Goal: Complete application form

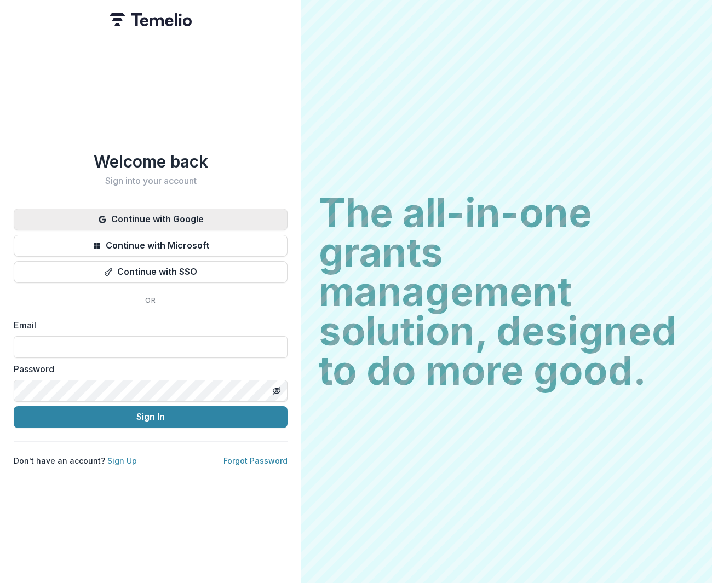
click at [181, 220] on button "Continue with Google" at bounding box center [151, 220] width 274 height 22
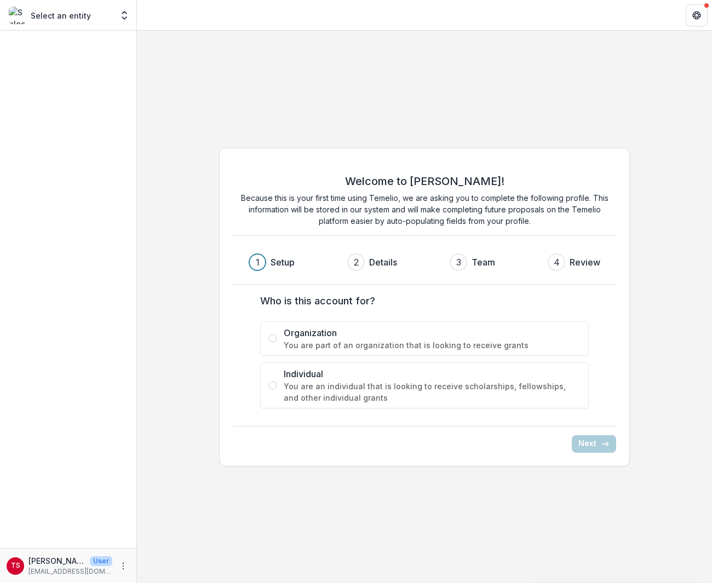
click at [409, 345] on span "You are part of an organization that is looking to receive grants" at bounding box center [432, 346] width 297 height 12
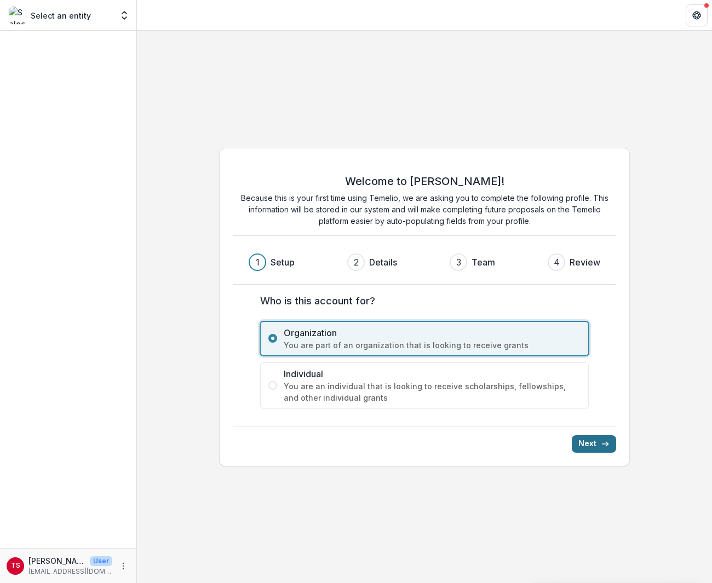
drag, startPoint x: 599, startPoint y: 432, endPoint x: 599, endPoint y: 443, distance: 11.0
click at [599, 433] on div "Next" at bounding box center [424, 439] width 383 height 27
click at [598, 444] on button "Next" at bounding box center [594, 444] width 44 height 18
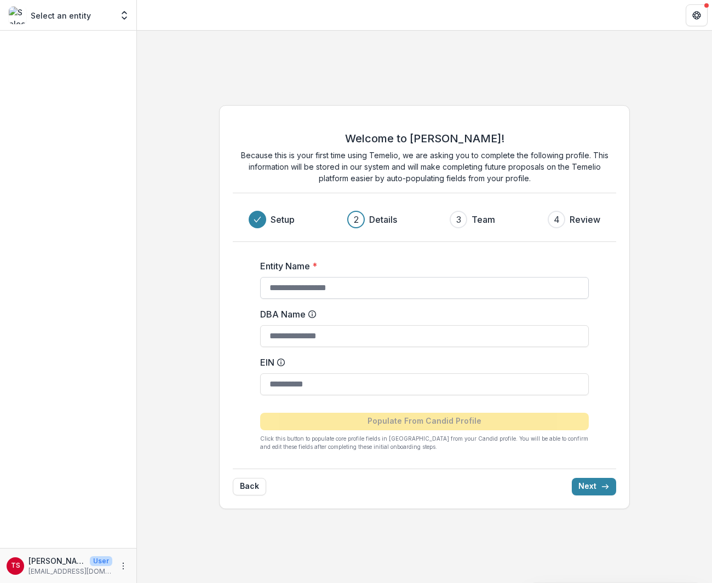
click at [352, 294] on input "Entity Name *" at bounding box center [424, 288] width 329 height 22
click at [345, 386] on input "EIN" at bounding box center [424, 385] width 329 height 22
click at [588, 477] on div "Back Next" at bounding box center [424, 482] width 383 height 27
click at [592, 486] on button "Next" at bounding box center [594, 487] width 44 height 18
click at [360, 293] on input "Entity Name *" at bounding box center [424, 288] width 329 height 22
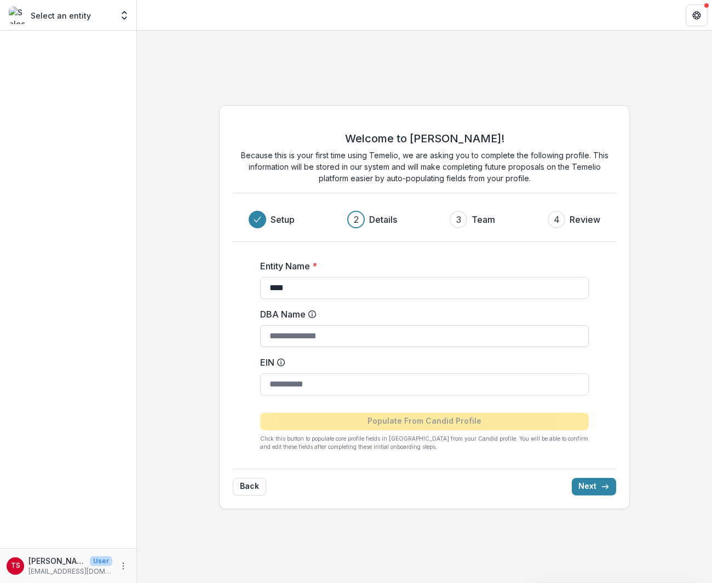
type input "****"
click at [330, 340] on input "DBA Name" at bounding box center [424, 336] width 329 height 22
type input "****"
click at [576, 479] on button "Next" at bounding box center [594, 487] width 44 height 18
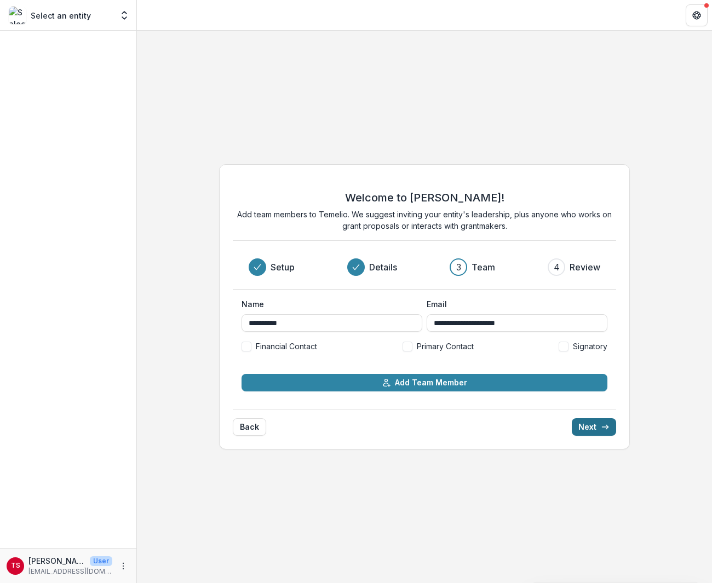
click at [587, 430] on button "Next" at bounding box center [594, 427] width 44 height 18
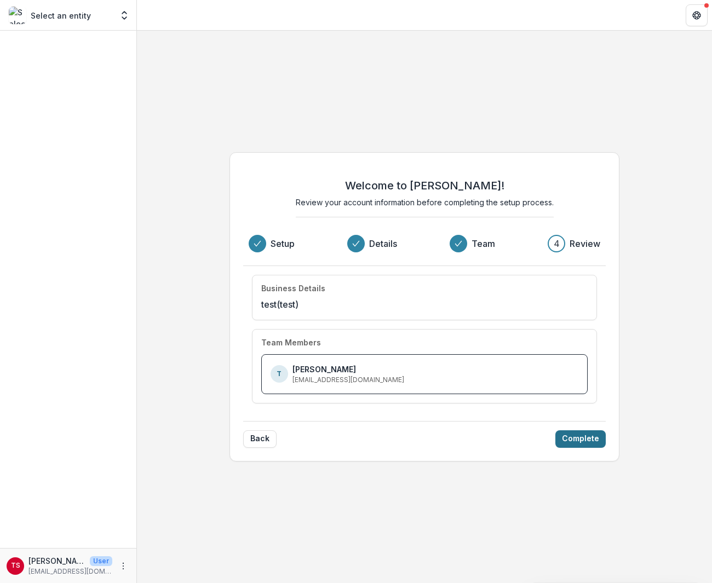
click at [572, 433] on button "Complete" at bounding box center [580, 440] width 50 height 18
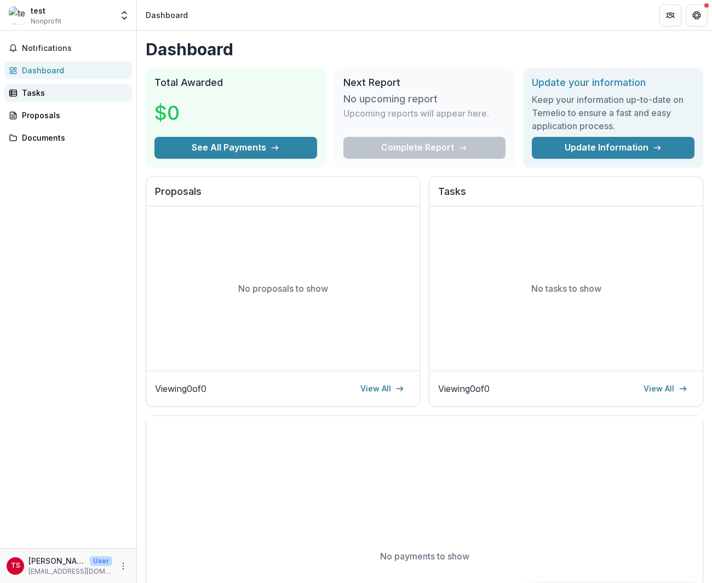
click at [69, 96] on div "Tasks" at bounding box center [72, 93] width 101 height 12
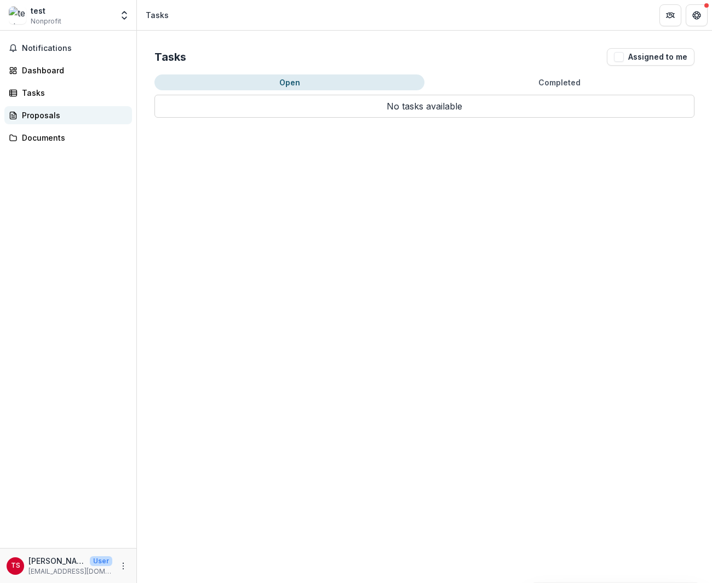
click at [74, 110] on div "Proposals" at bounding box center [72, 116] width 101 height 12
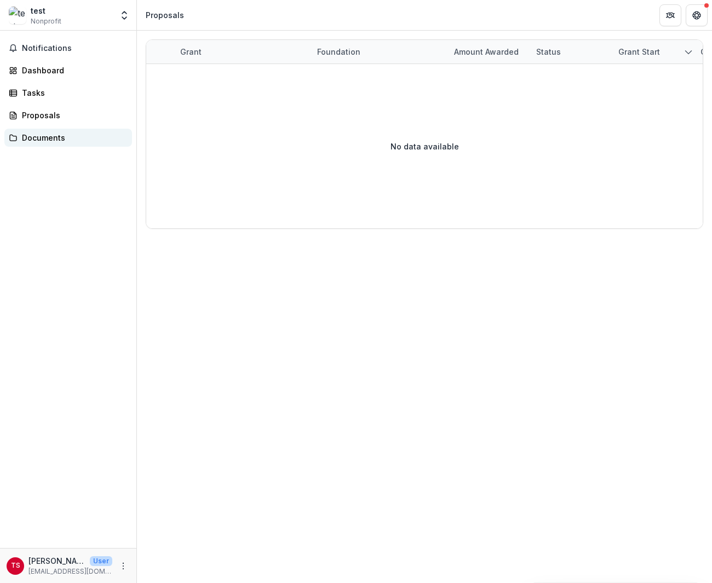
click at [62, 135] on div "Documents" at bounding box center [72, 138] width 101 height 12
